Goal: Find contact information: Find contact information

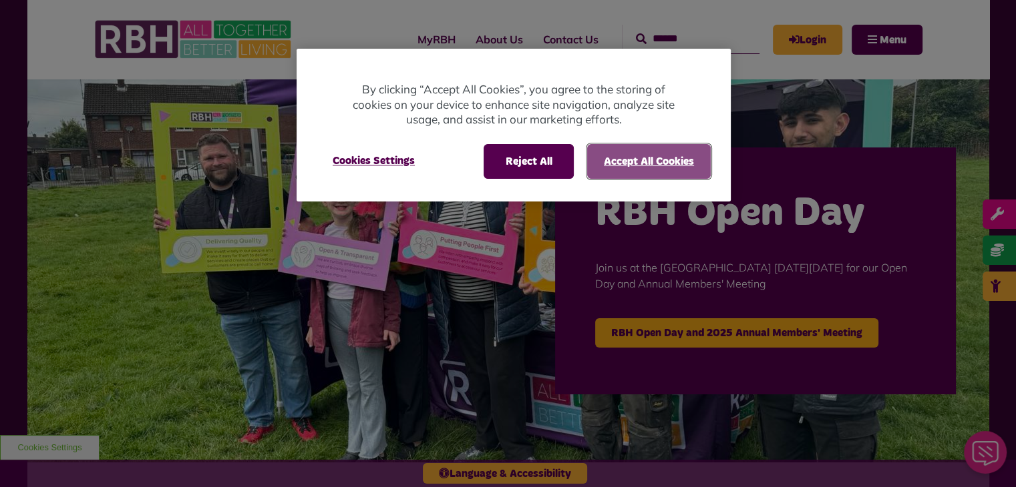
click at [625, 150] on button "Accept All Cookies" at bounding box center [649, 161] width 124 height 35
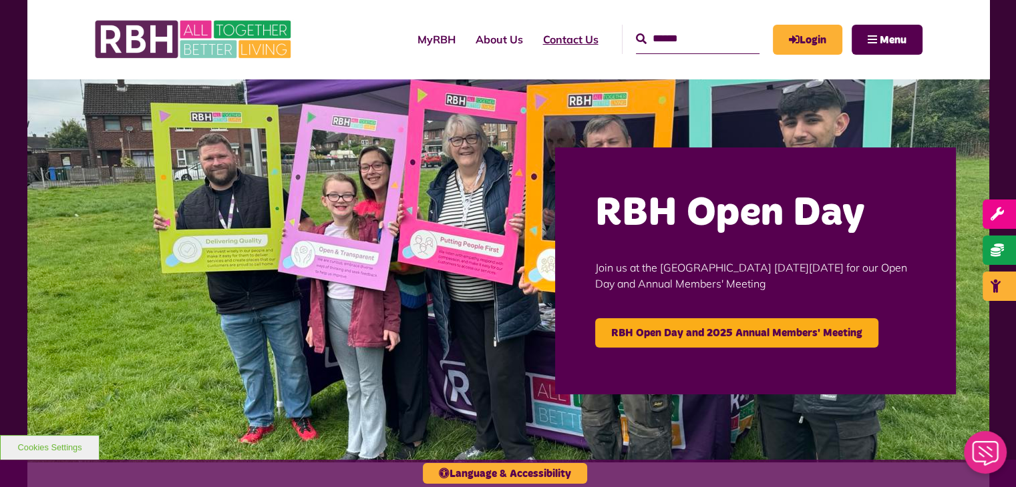
click at [533, 38] on link "Contact Us" at bounding box center [570, 39] width 75 height 36
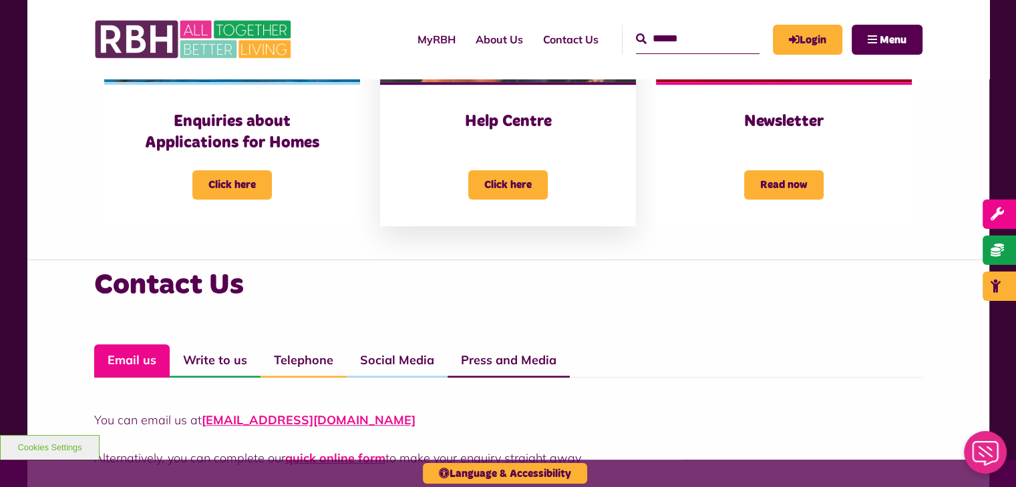
scroll to position [935, 0]
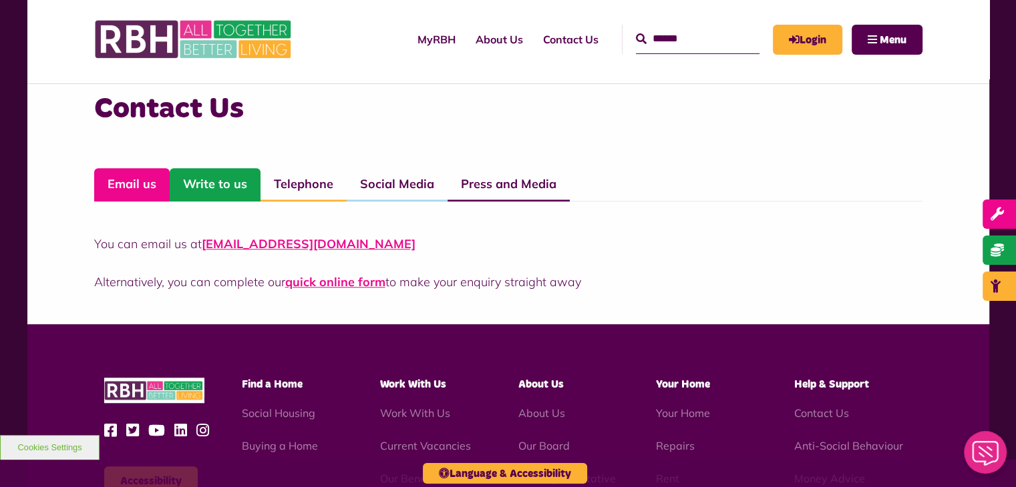
click at [226, 170] on link "Write to us" at bounding box center [215, 184] width 91 height 33
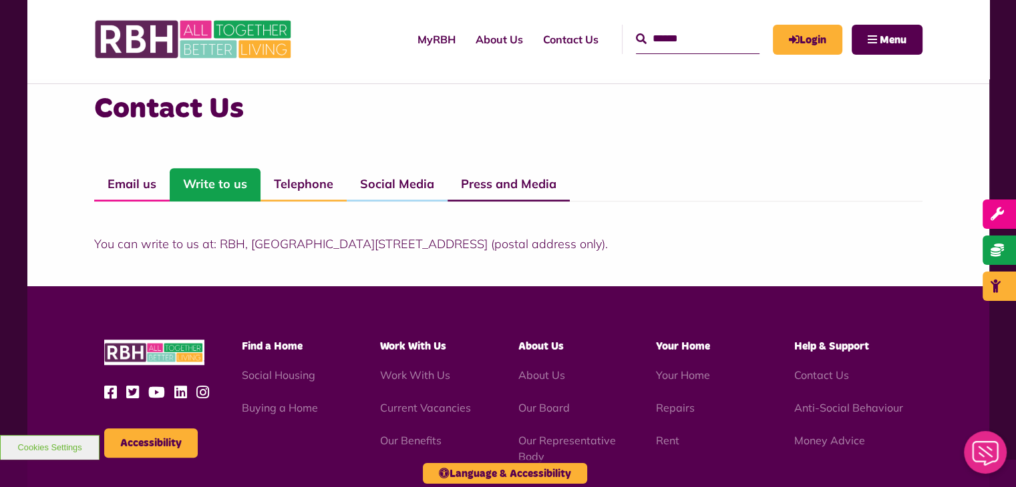
drag, startPoint x: 578, startPoint y: 242, endPoint x: 219, endPoint y: 246, distance: 359.2
click at [219, 246] on p "You can write to us at: RBH, [GEOGRAPHIC_DATA][STREET_ADDRESS] (postal address …" at bounding box center [508, 244] width 828 height 18
copy p "[STREET_ADDRESS]"
click at [304, 140] on div "Contact Us Email us Write to us Telephone Social Media Press and Media You can …" at bounding box center [508, 171] width 828 height 163
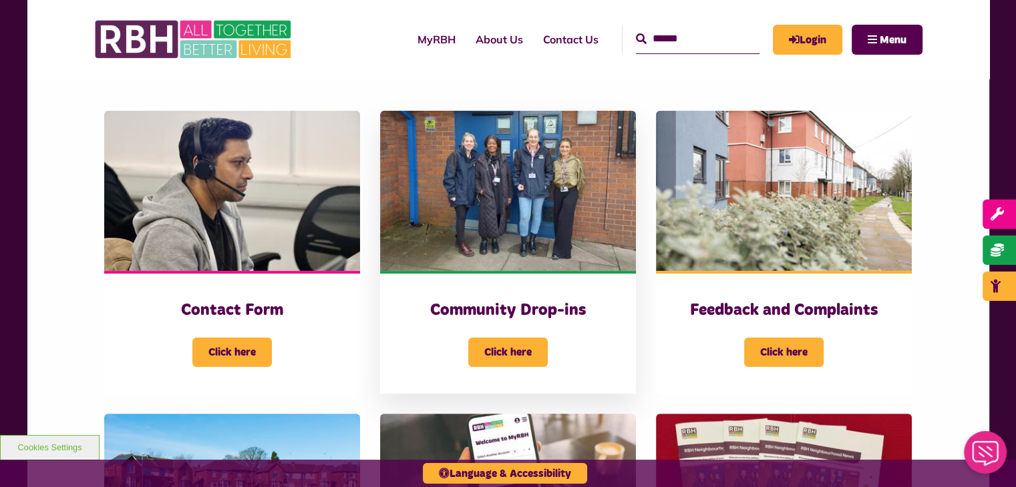
scroll to position [195, 0]
